Goal: Navigation & Orientation: Find specific page/section

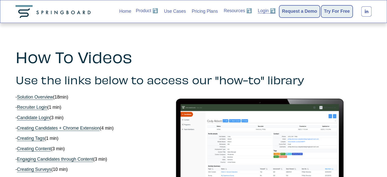
click at [204, 10] on link "Pricing Plans" at bounding box center [204, 11] width 26 height 8
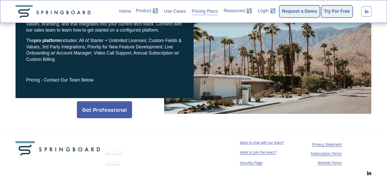
scroll to position [274, 0]
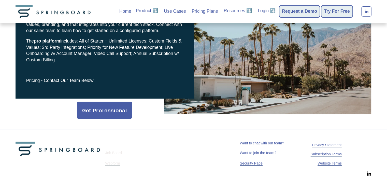
click at [271, 154] on span "Want to join the team?" at bounding box center [257, 152] width 36 height 4
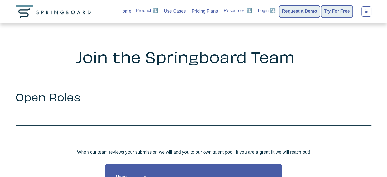
click at [176, 14] on link "Use Cases" at bounding box center [175, 11] width 22 height 8
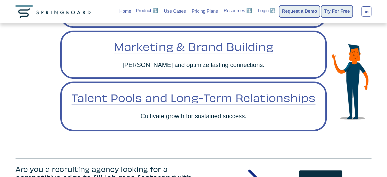
scroll to position [250, 0]
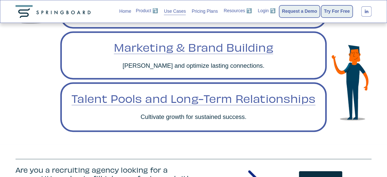
click at [94, 102] on link "Talent Pools and Long-Term Relationships" at bounding box center [192, 98] width 243 height 14
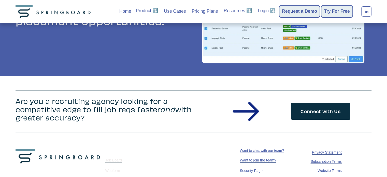
scroll to position [437, 0]
